Goal: Transaction & Acquisition: Purchase product/service

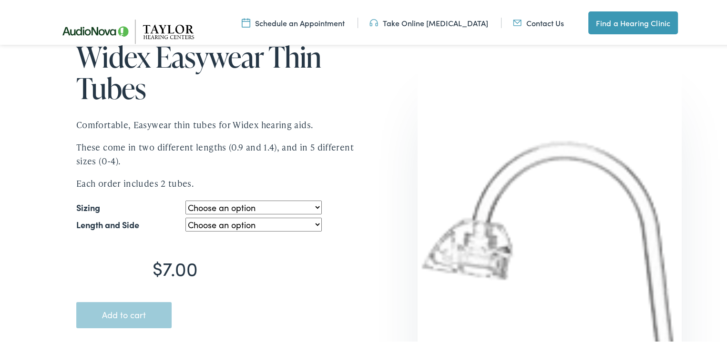
scroll to position [95, 0]
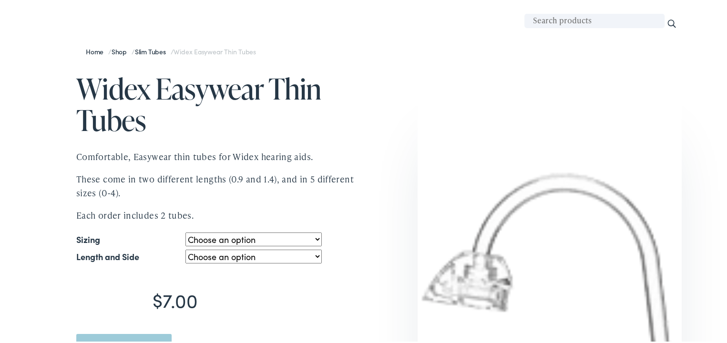
click at [314, 237] on select "Choose an option 0.9 1.4" at bounding box center [254, 238] width 136 height 14
click at [397, 141] on div at bounding box center [366, 302] width 629 height 485
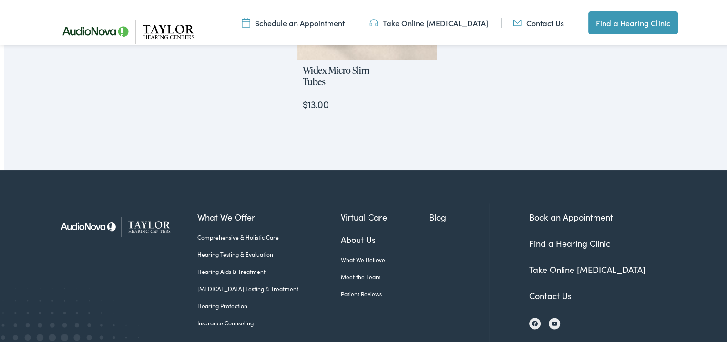
scroll to position [1204, 0]
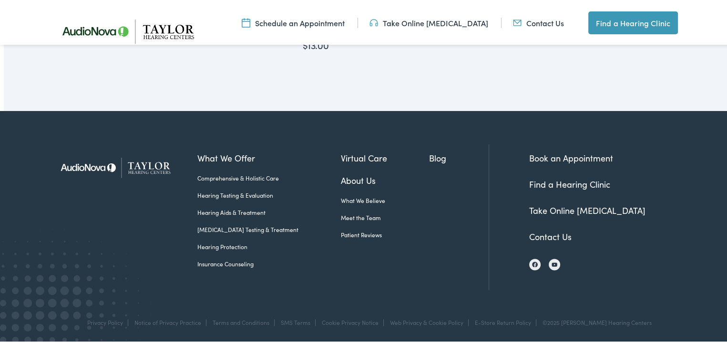
click at [546, 234] on link "Contact Us" at bounding box center [550, 235] width 42 height 12
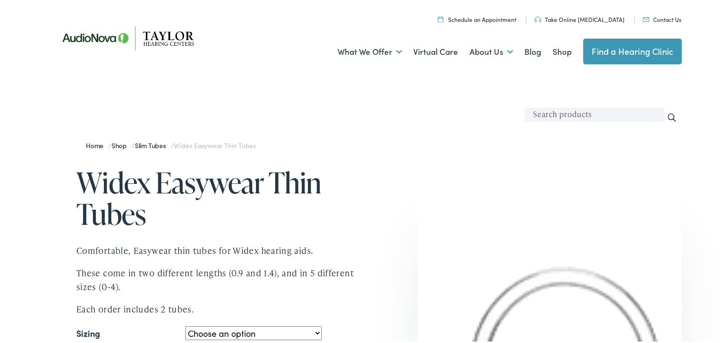
scroll to position [0, 0]
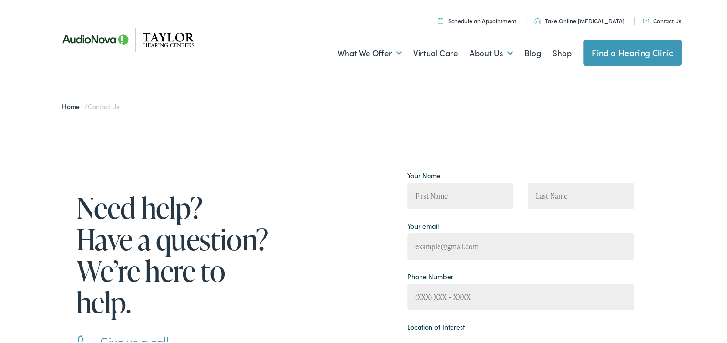
click at [67, 103] on link "Home" at bounding box center [73, 105] width 22 height 10
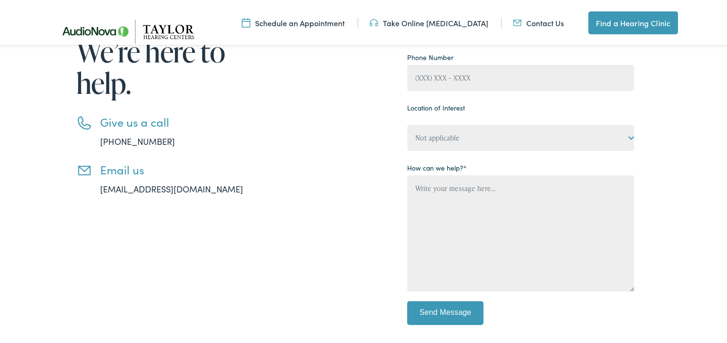
scroll to position [286, 0]
